Goal: Task Accomplishment & Management: Complete application form

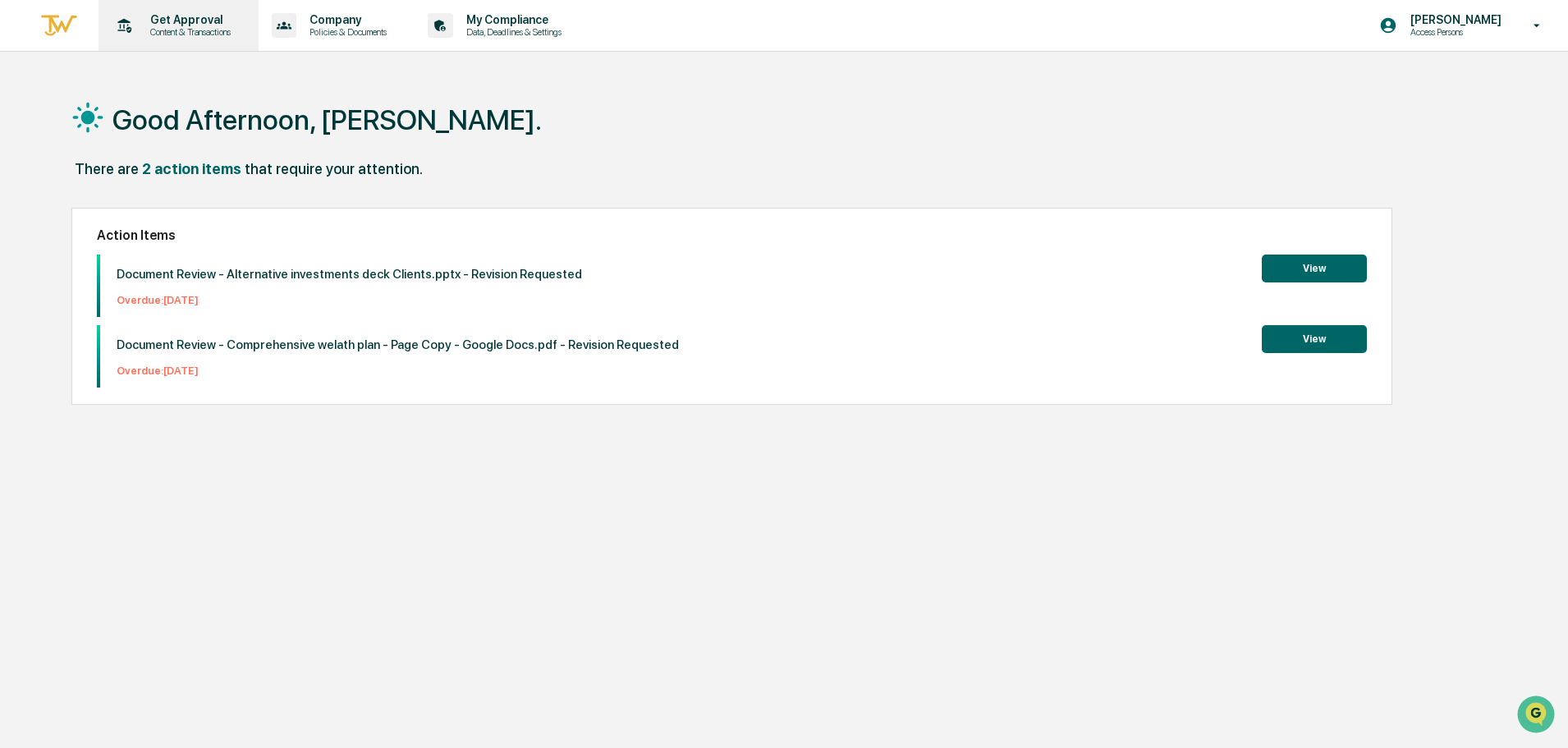
click at [167, 27] on p "Content & Transactions" at bounding box center [188, 32] width 102 height 12
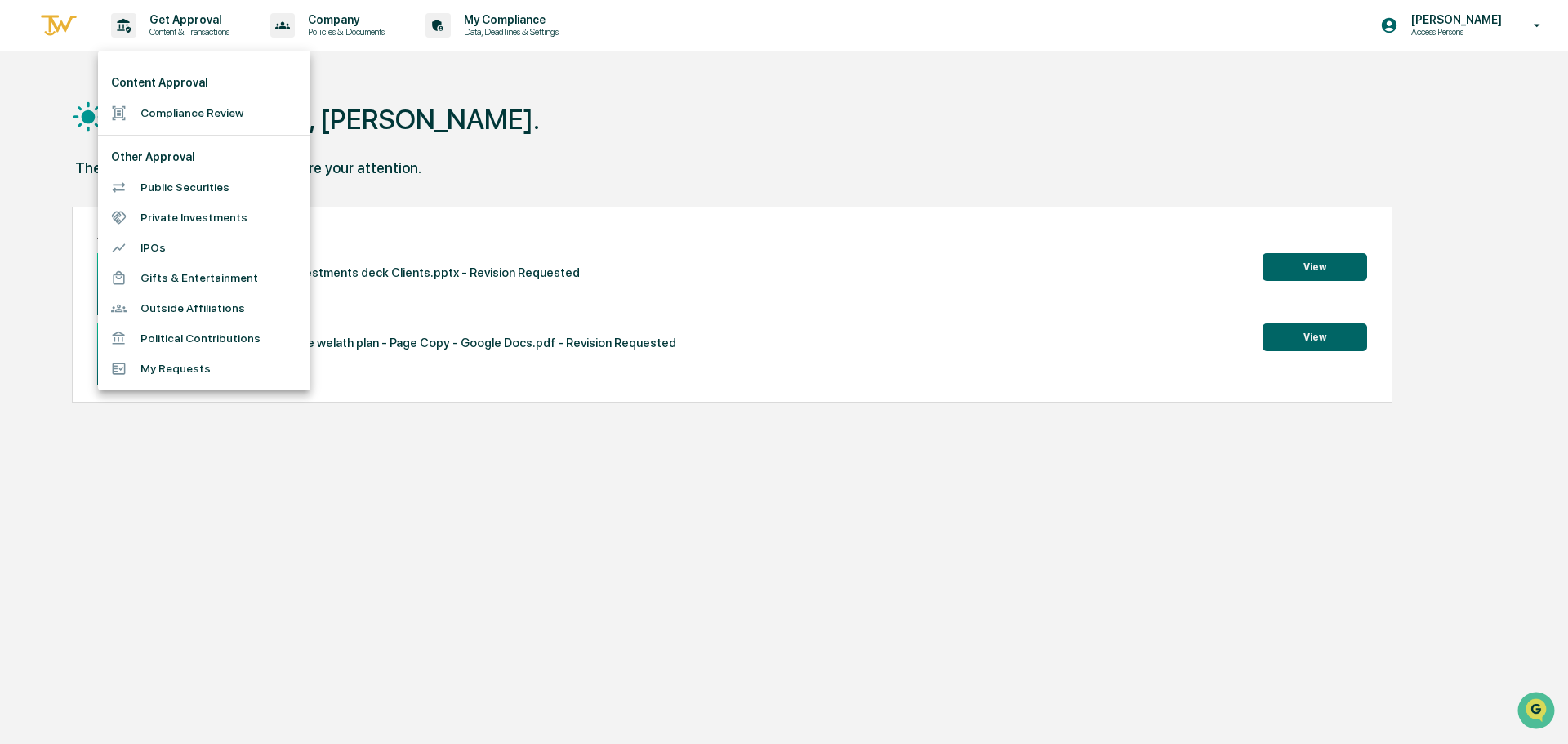
click at [180, 109] on li "Compliance Review" at bounding box center [204, 113] width 212 height 31
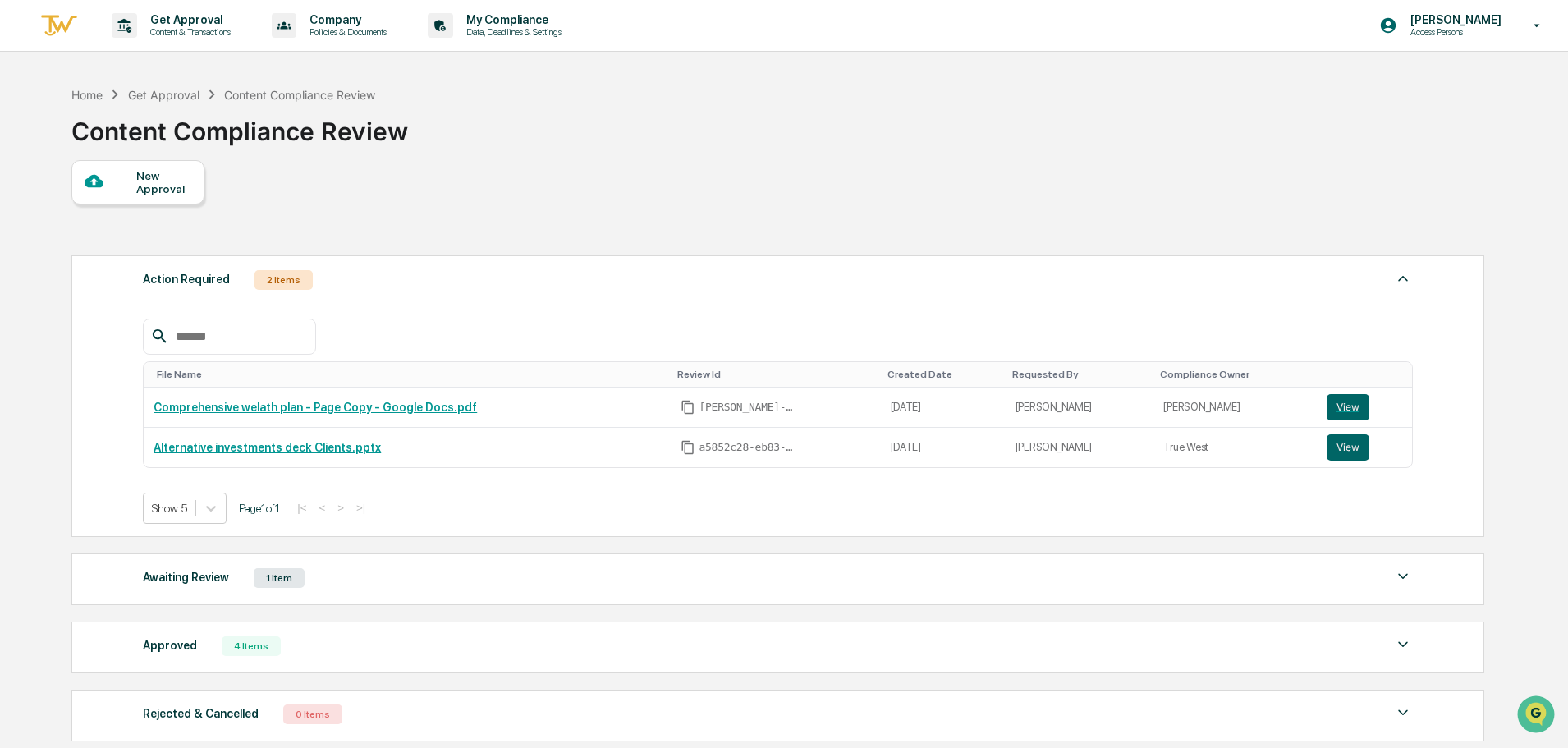
click at [130, 178] on div at bounding box center [110, 182] width 51 height 21
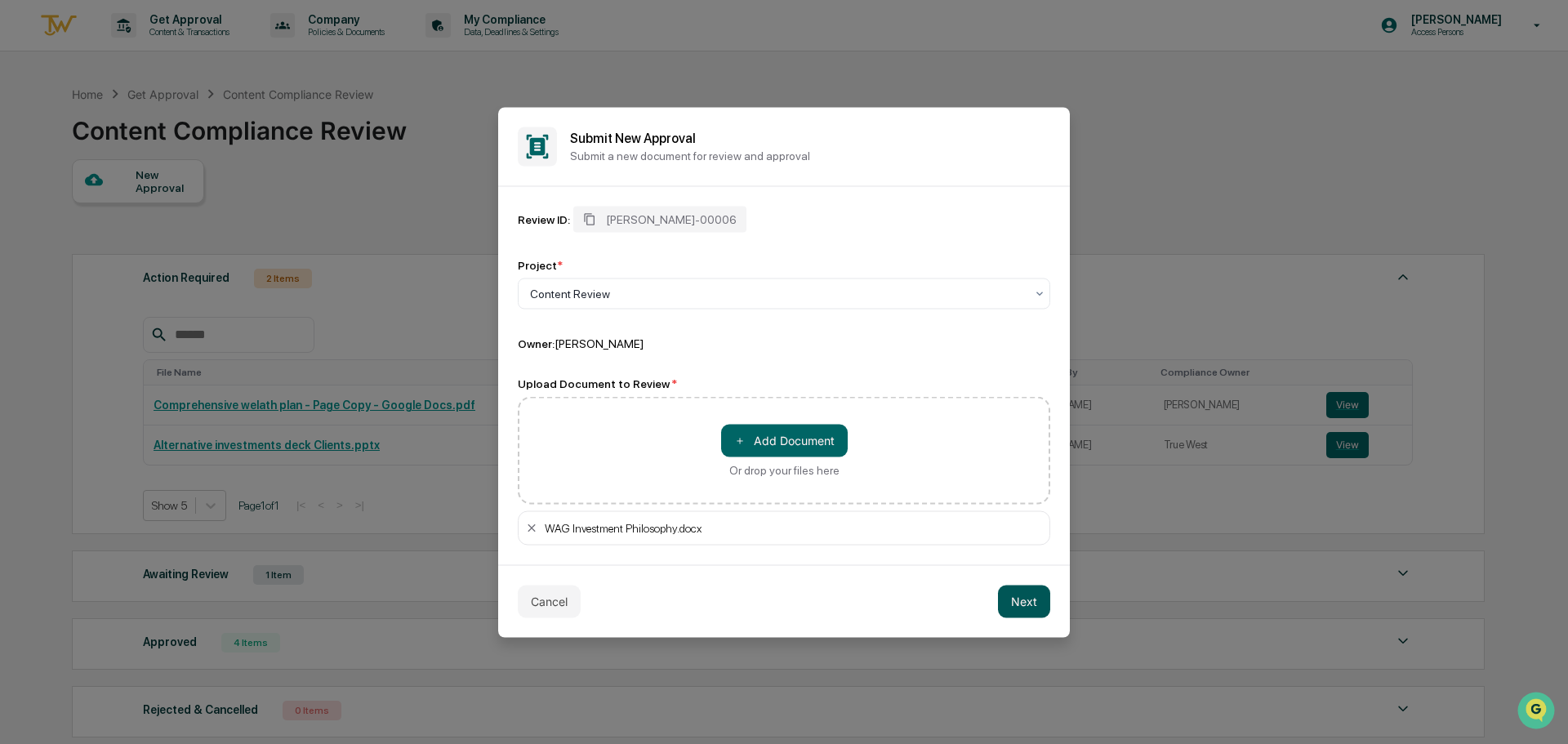
click at [1039, 597] on button "Next" at bounding box center [1024, 601] width 52 height 33
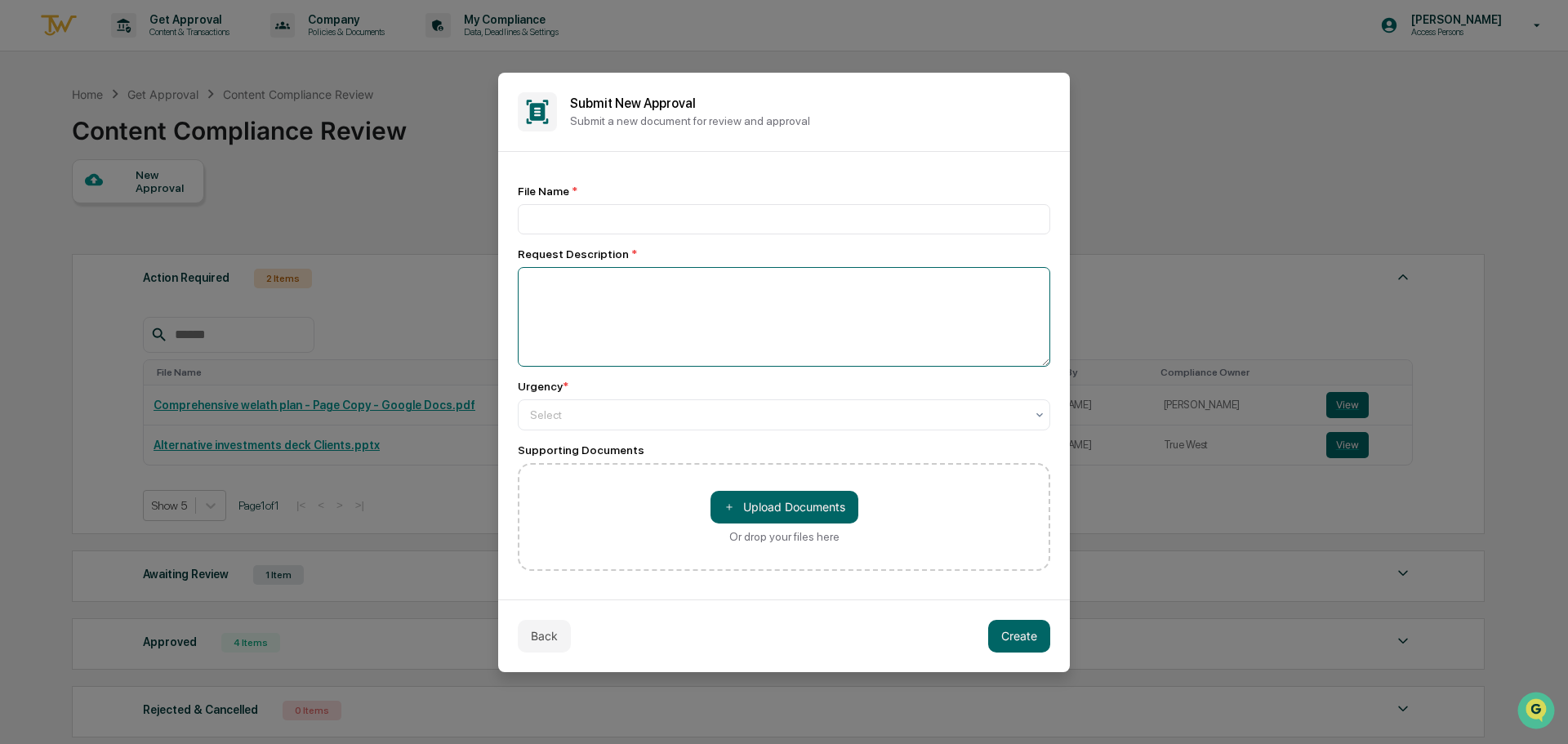
click at [827, 363] on textarea at bounding box center [784, 316] width 533 height 100
type textarea "**********"
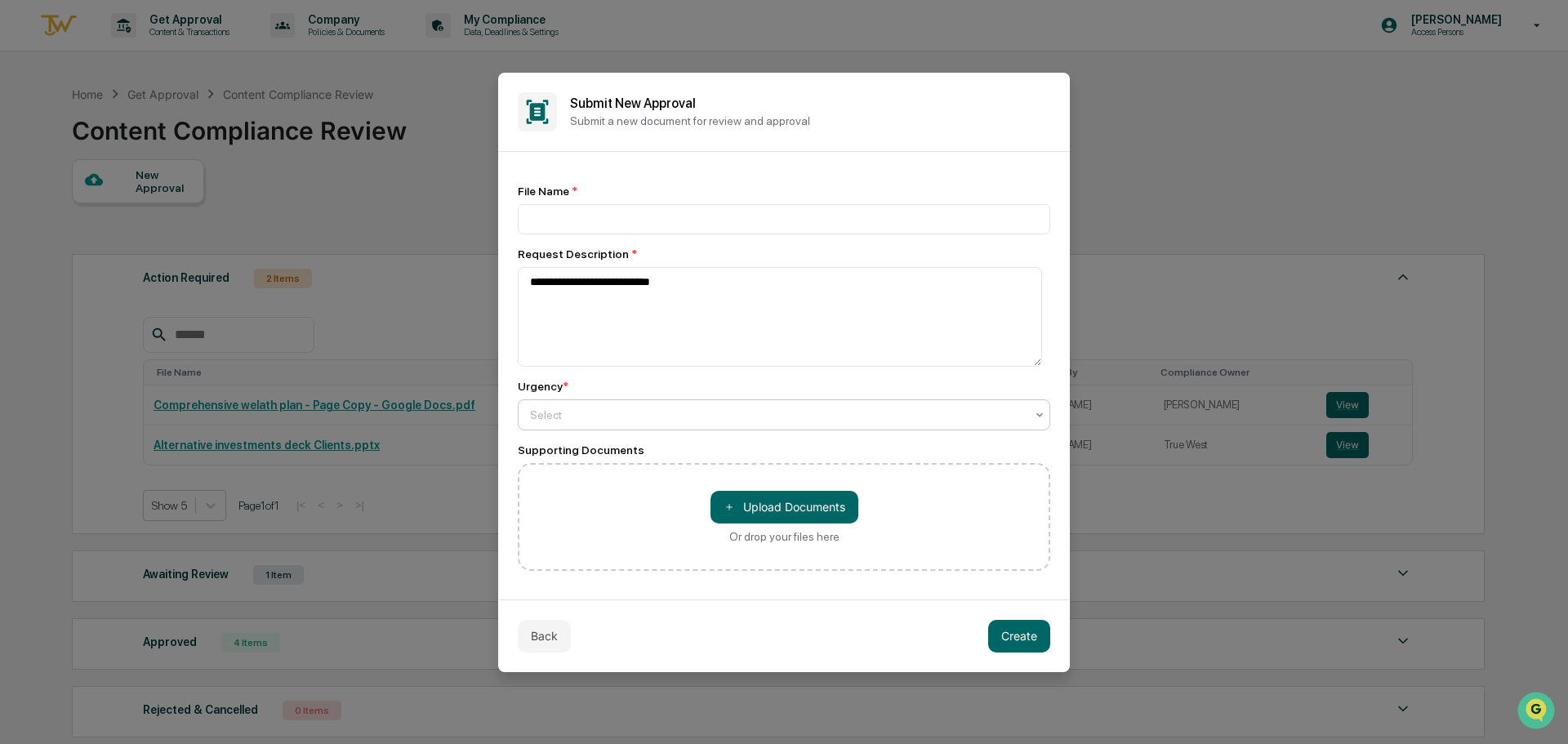
click at [823, 415] on div at bounding box center [777, 415] width 495 height 17
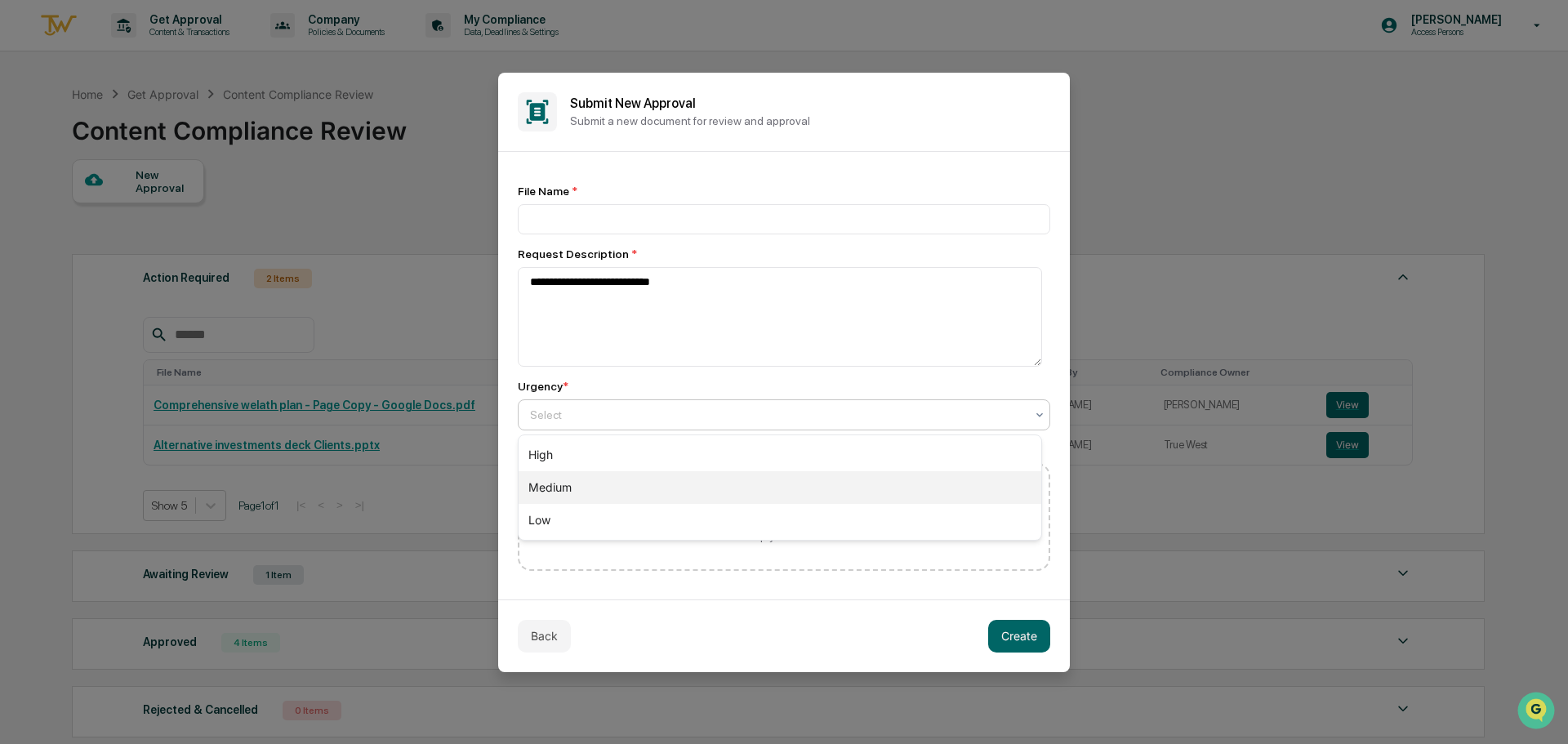
click at [657, 491] on div "Medium" at bounding box center [780, 487] width 523 height 33
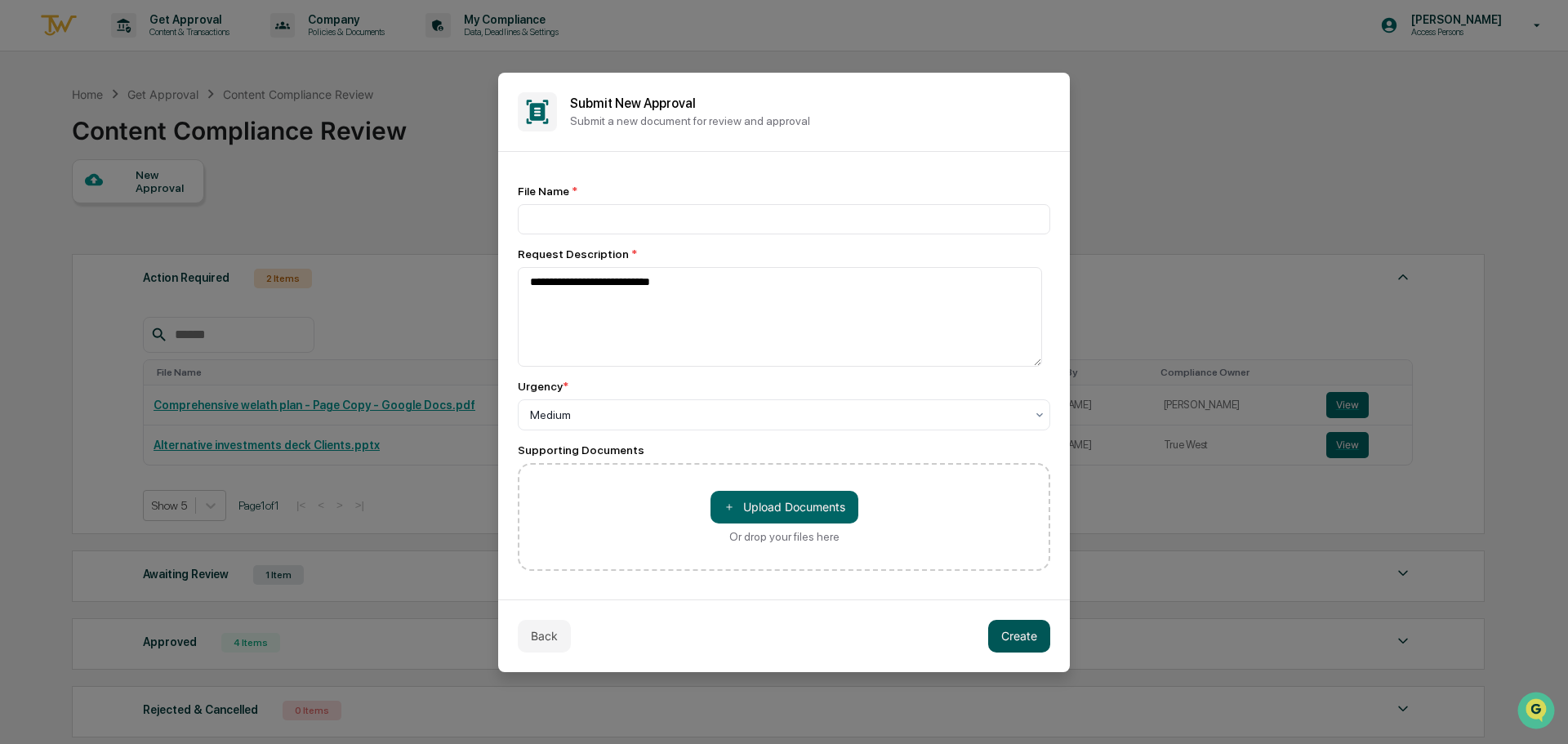
click at [1018, 633] on button "Create" at bounding box center [1019, 636] width 62 height 33
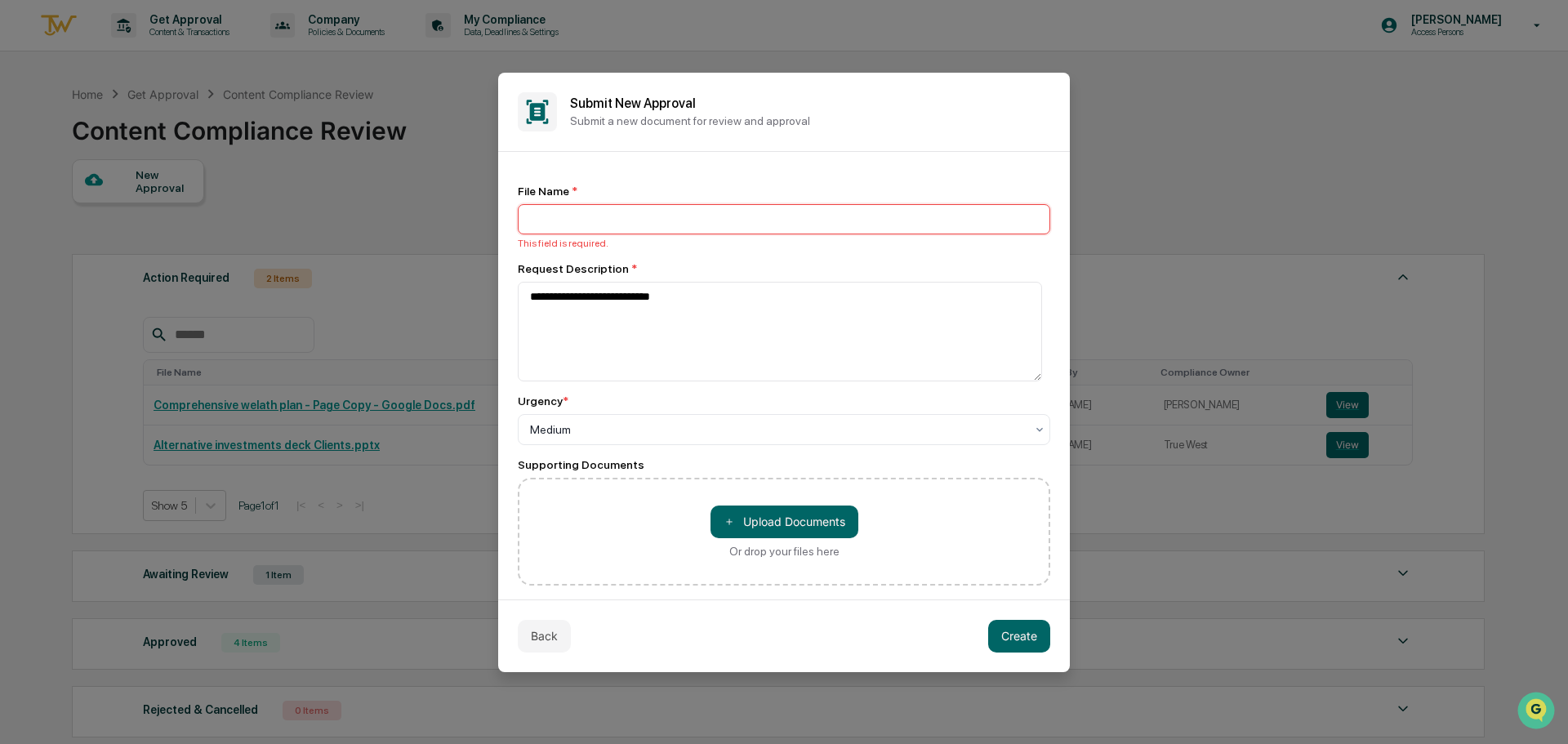
drag, startPoint x: 546, startPoint y: 219, endPoint x: 525, endPoint y: 259, distance: 45.2
click at [546, 219] on input at bounding box center [784, 219] width 533 height 31
type input "**********"
click at [1003, 626] on button "Create" at bounding box center [1019, 636] width 62 height 33
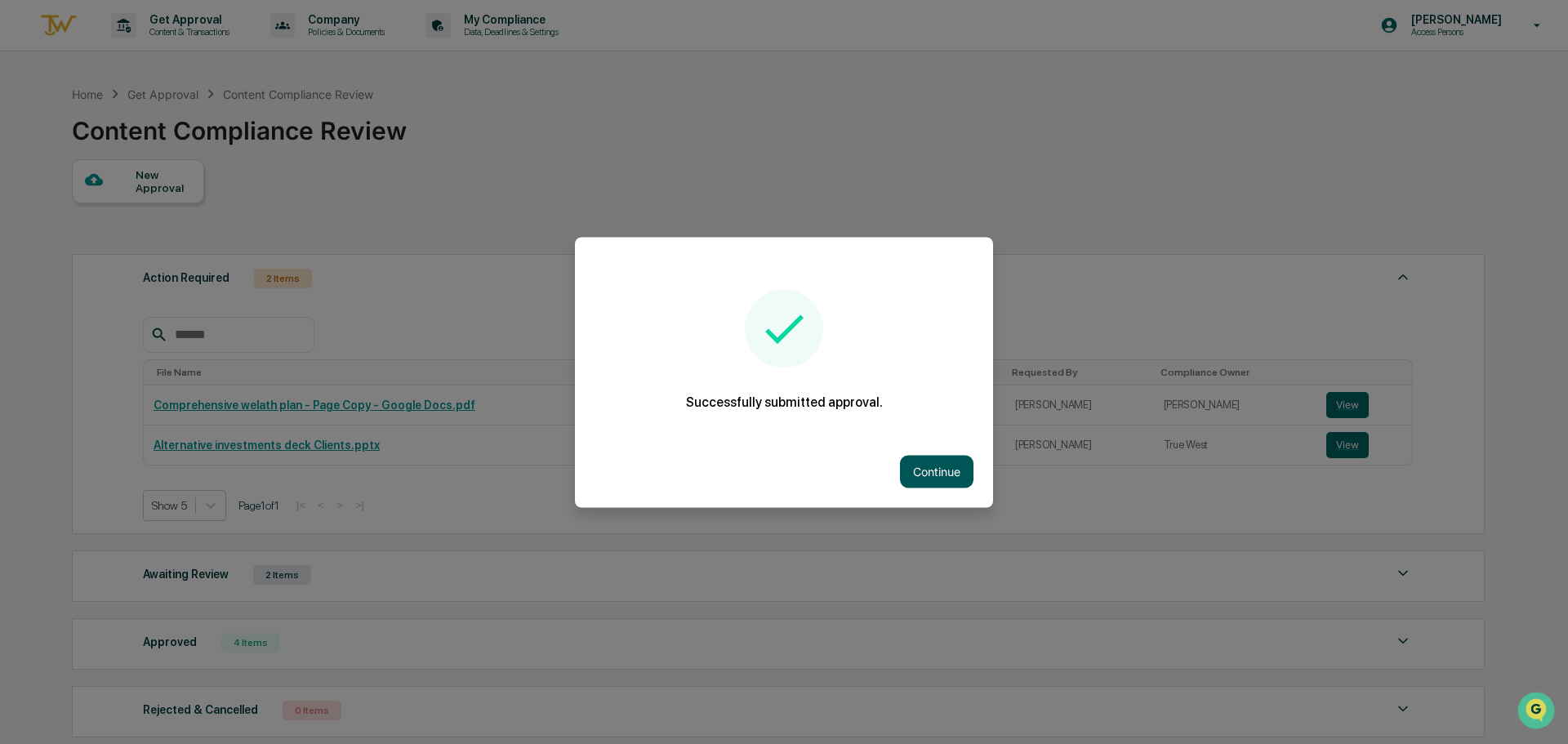
click at [922, 459] on button "Continue" at bounding box center [937, 472] width 74 height 33
